Goal: Book appointment/travel/reservation

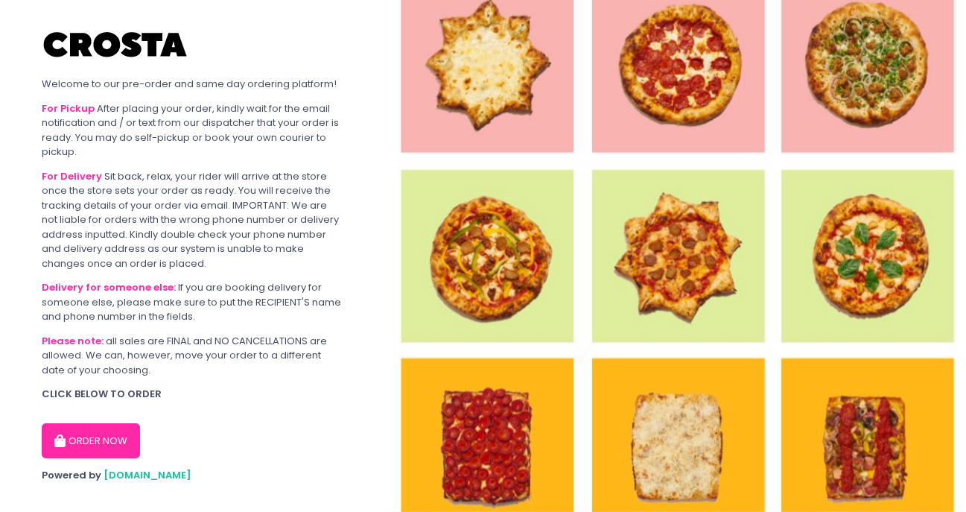
click at [76, 437] on button "ORDER NOW" at bounding box center [91, 441] width 98 height 36
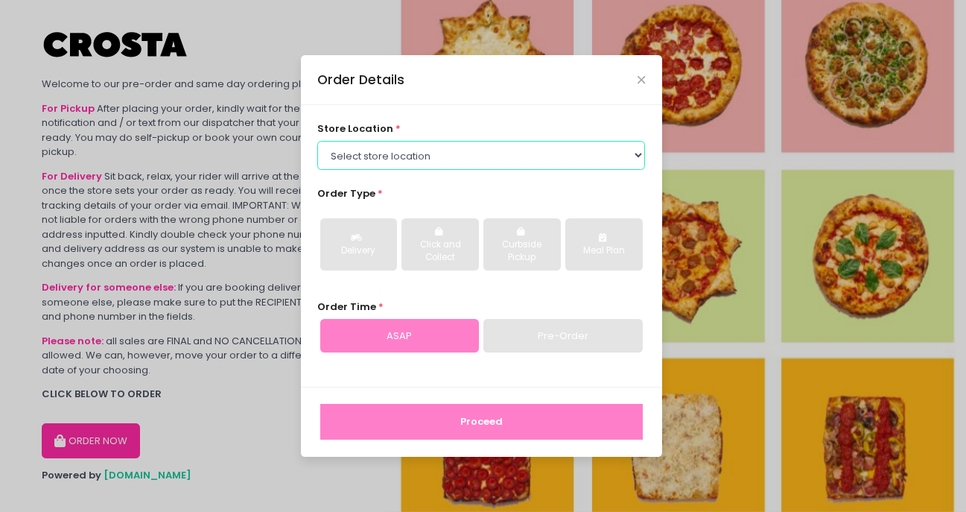
click at [352, 148] on select "Select store location [PERSON_NAME] Pizza - [PERSON_NAME] Pizza - [GEOGRAPHIC_D…" at bounding box center [481, 155] width 328 height 28
select select "5fabb2e53664a8677beaeb89"
click at [317, 141] on select "Select store location [PERSON_NAME] Pizza - [PERSON_NAME] Pizza - [GEOGRAPHIC_D…" at bounding box center [481, 155] width 328 height 28
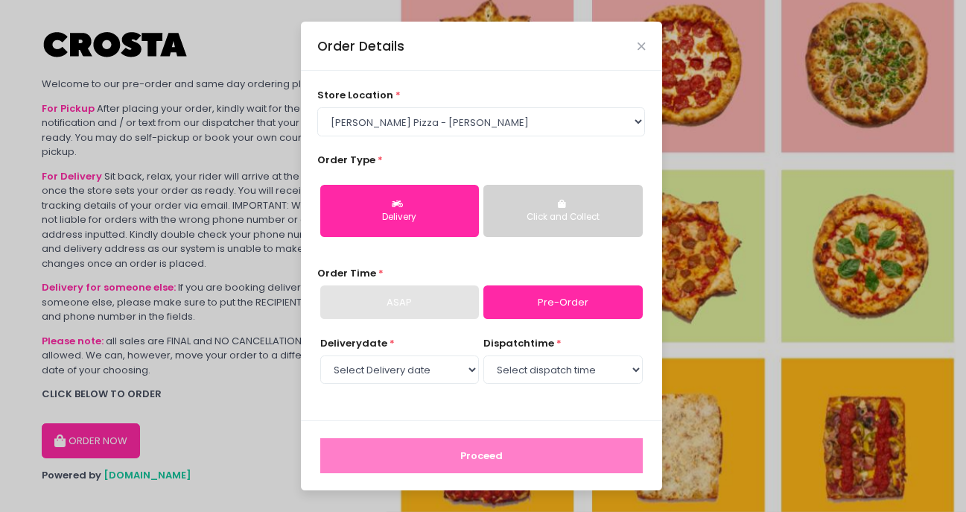
drag, startPoint x: 568, startPoint y: 310, endPoint x: 544, endPoint y: 209, distance: 103.4
click at [539, 218] on div "Click and Collect" at bounding box center [563, 217] width 138 height 13
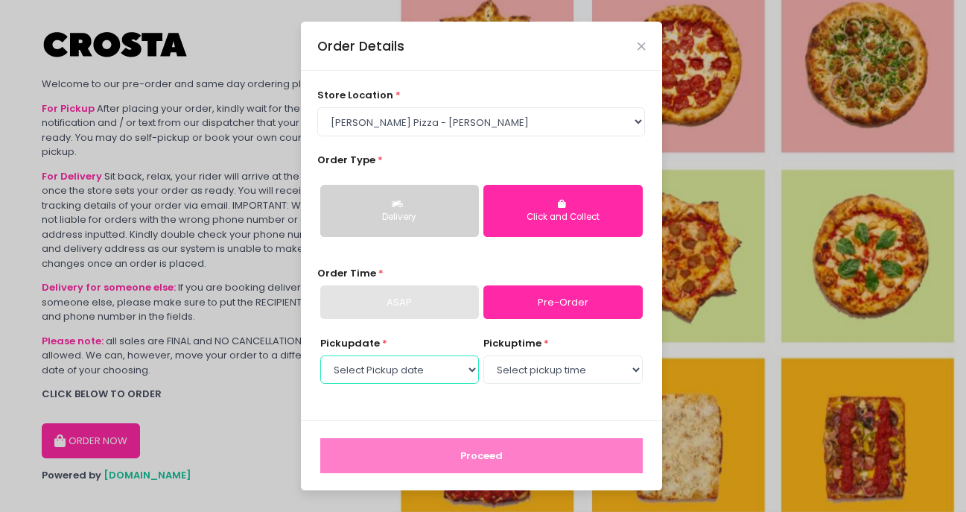
click at [442, 370] on select "Select Pickup date [DATE] [DATE] [DATE] [DATE] [DATE] [DATE]" at bounding box center [399, 369] width 159 height 28
select select "[DATE]"
click at [320, 355] on select "Select Pickup date [DATE] [DATE] [DATE] [DATE] [DATE] [DATE]" at bounding box center [399, 369] width 159 height 28
click at [522, 375] on select "Select pickup time 12:00 PM - 12:30 PM 12:30 PM - 01:00 PM 01:00 PM - 01:30 PM …" at bounding box center [562, 369] width 159 height 28
select select "14:30"
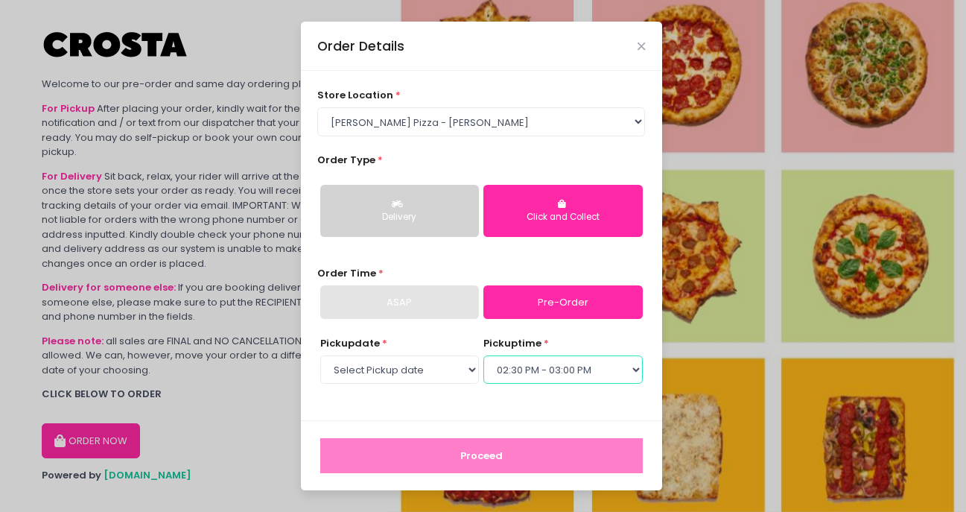
click at [483, 355] on select "Select pickup time 12:00 PM - 12:30 PM 12:30 PM - 01:00 PM 01:00 PM - 01:30 PM …" at bounding box center [562, 369] width 159 height 28
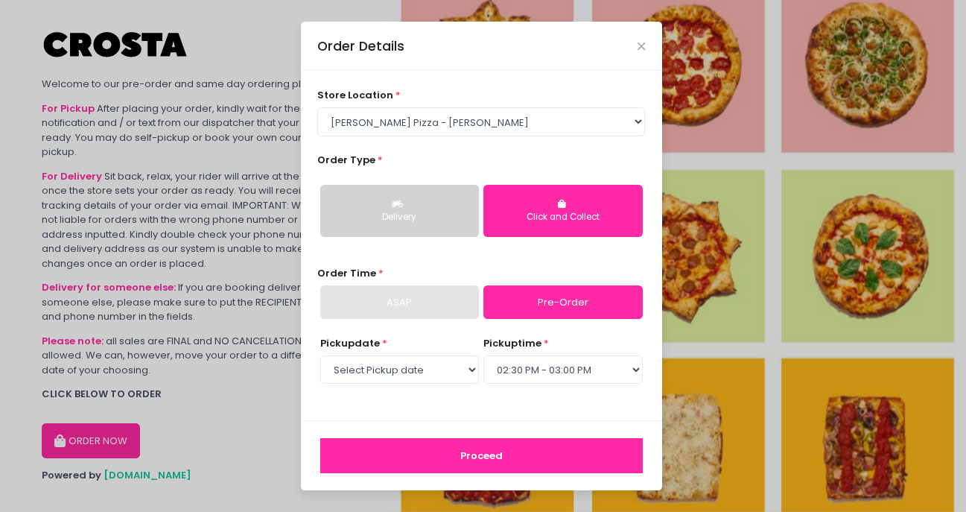
click at [425, 407] on div "store location * Select store location [PERSON_NAME] Pizza - [PERSON_NAME] Pizz…" at bounding box center [481, 245] width 361 height 349
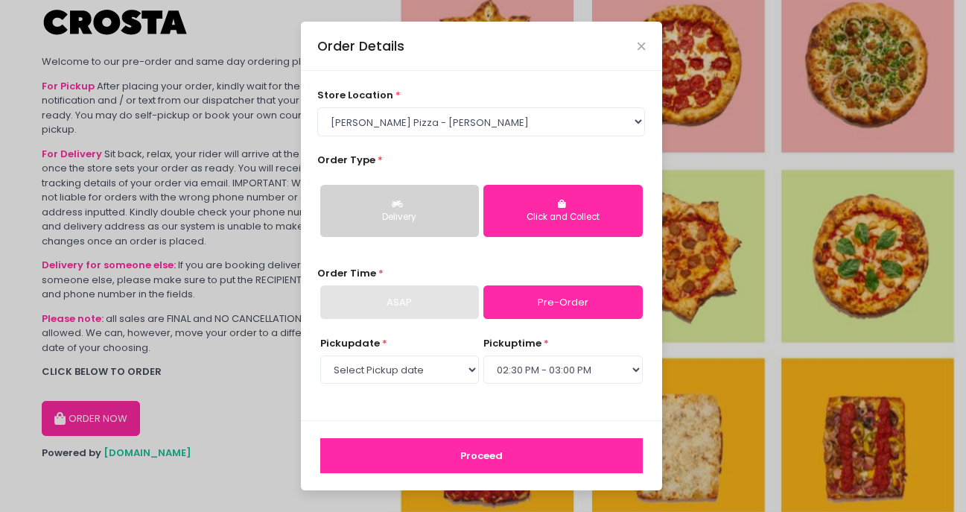
click at [441, 462] on button "Proceed" at bounding box center [481, 456] width 323 height 36
